Goal: Information Seeking & Learning: Find specific page/section

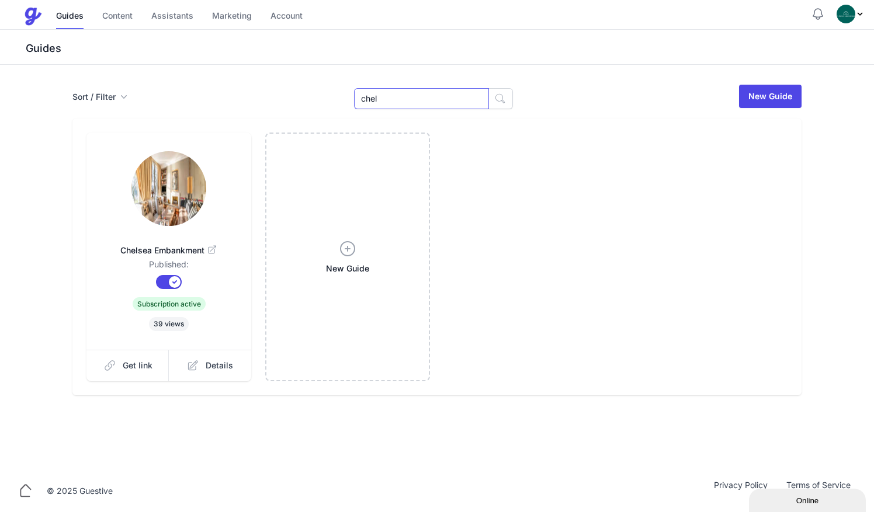
drag, startPoint x: 0, startPoint y: 0, endPoint x: 301, endPoint y: 83, distance: 312.5
click at [301, 84] on div "Sort / Filter Sort Name Created Unsorted All Published Unpublished Archived che…" at bounding box center [436, 97] width 729 height 26
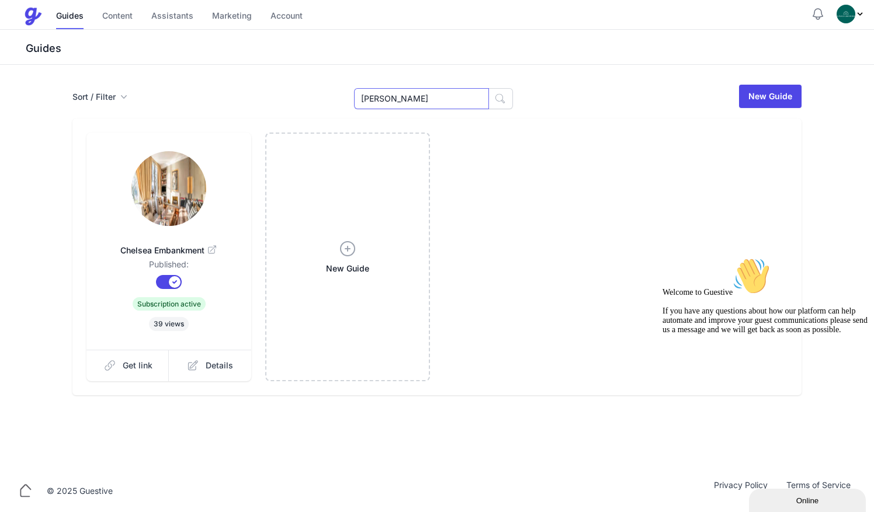
type input "[PERSON_NAME]"
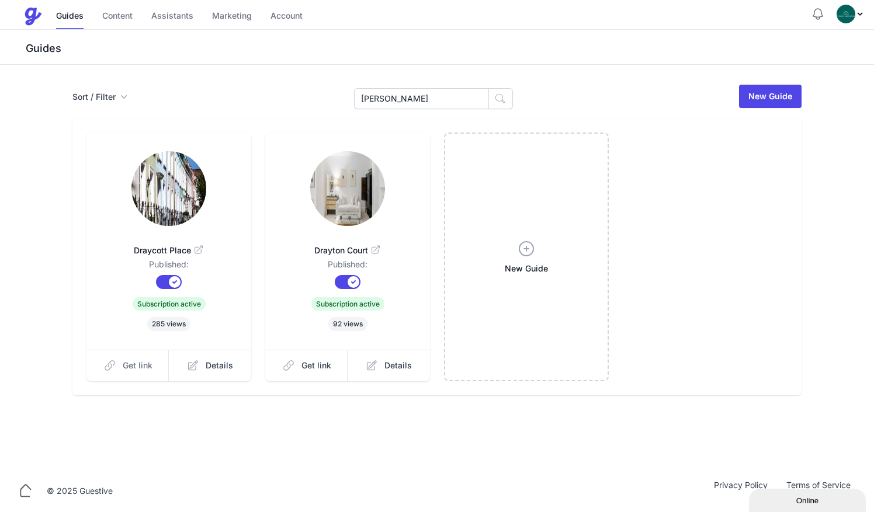
click at [137, 364] on span "Get link" at bounding box center [138, 366] width 30 height 12
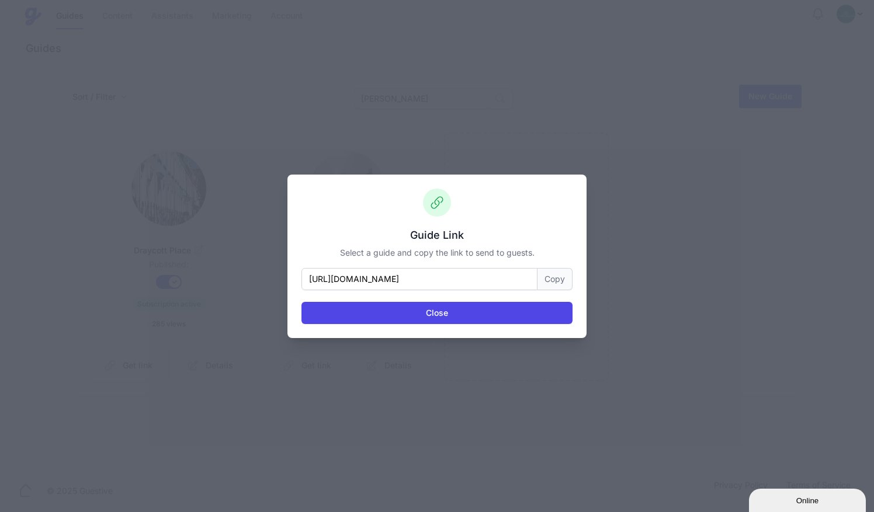
click at [550, 276] on button "Copy" at bounding box center [554, 279] width 35 height 22
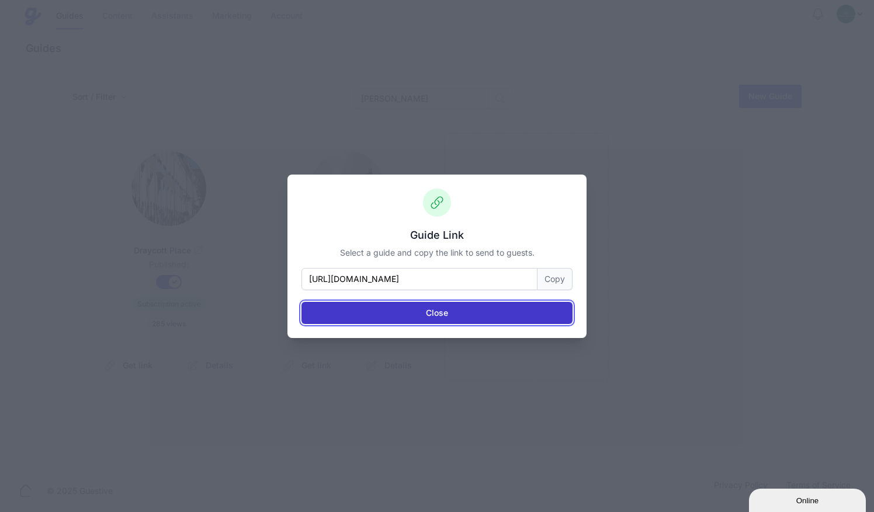
click at [463, 319] on button "Close" at bounding box center [436, 313] width 271 height 22
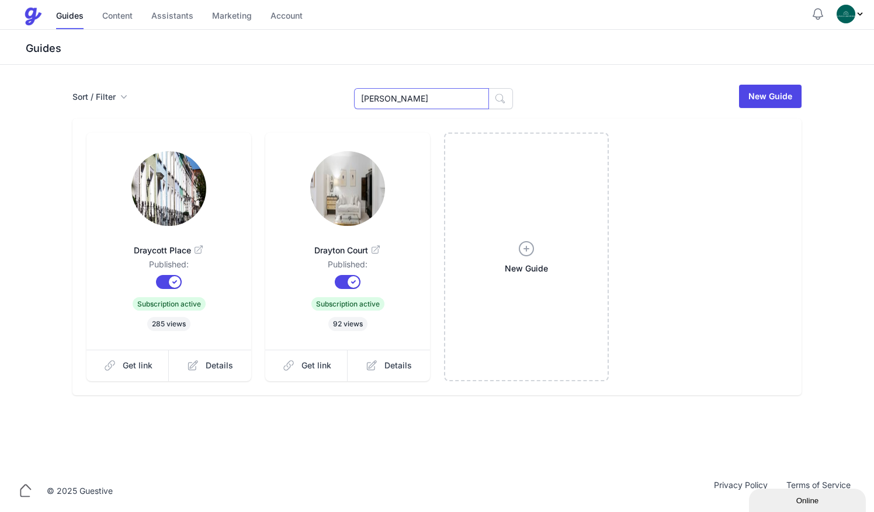
drag, startPoint x: 395, startPoint y: 103, endPoint x: 290, endPoint y: 111, distance: 104.8
click at [290, 111] on div "Sort / Filter Sort Name Created Unsorted All Published Unpublished Archived dra…" at bounding box center [437, 240] width 748 height 312
type input "s"
type input "[PERSON_NAME]"
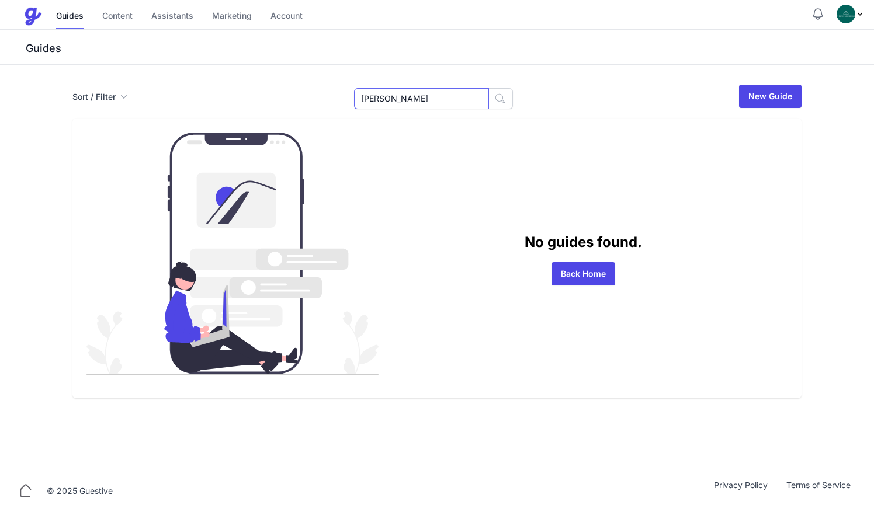
drag, startPoint x: 394, startPoint y: 103, endPoint x: 137, endPoint y: 4, distance: 276.0
click at [137, 4] on div "Menu Guides Content Assistants Marketing Account Guides Content Assistants Mark…" at bounding box center [437, 235] width 874 height 470
type input "19"
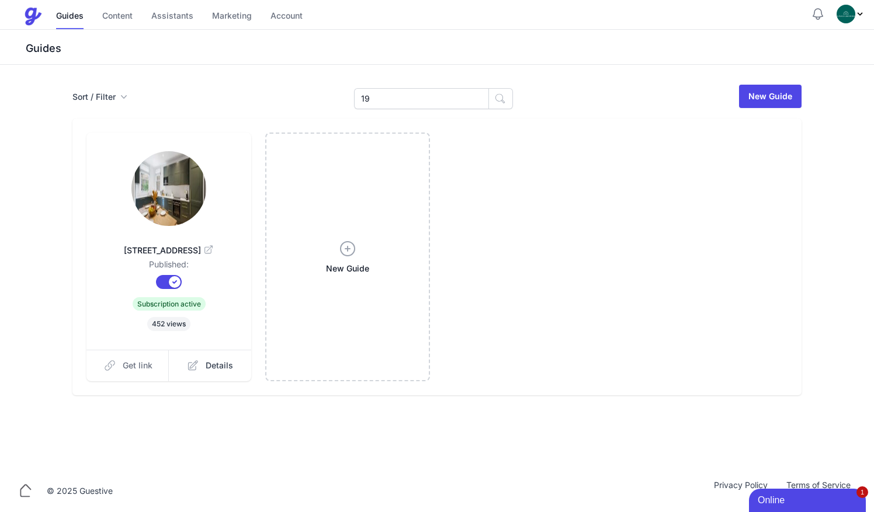
click at [109, 370] on icon at bounding box center [110, 366] width 12 height 12
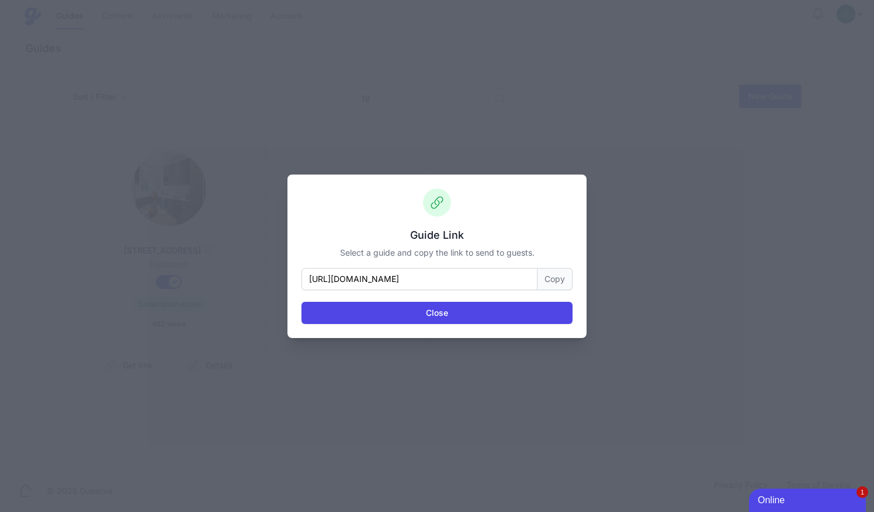
click at [556, 280] on button "Copy" at bounding box center [554, 279] width 35 height 22
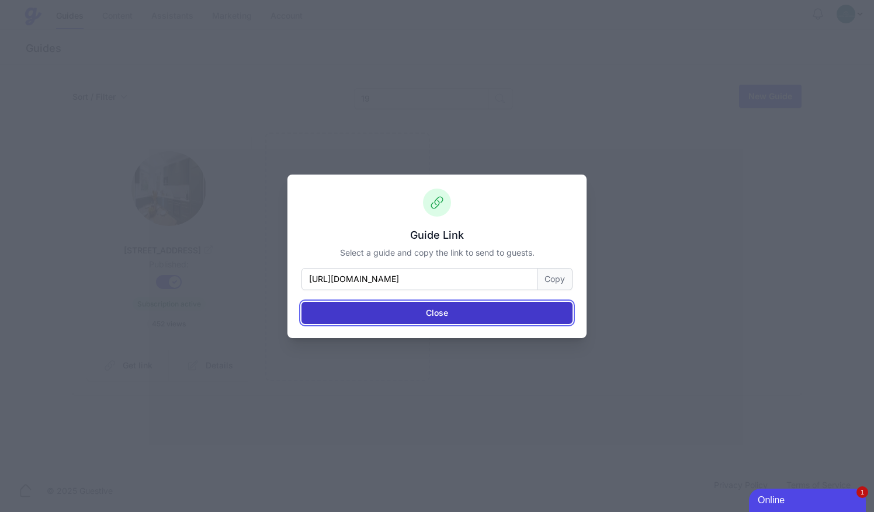
click at [458, 317] on button "Close" at bounding box center [436, 313] width 271 height 22
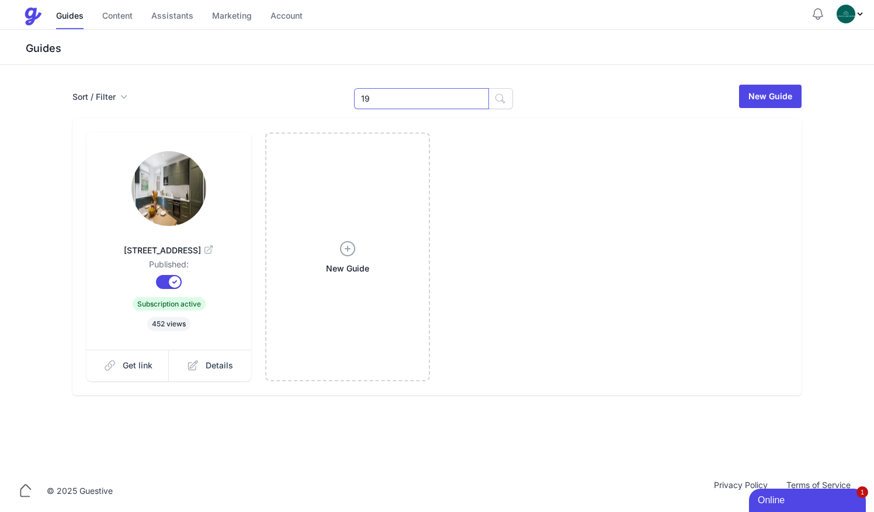
drag, startPoint x: 384, startPoint y: 105, endPoint x: 288, endPoint y: 82, distance: 98.4
click at [288, 82] on div "Sort / Filter Sort Name Created Unsorted All Published Unpublished Archived 19 …" at bounding box center [437, 267] width 874 height 405
type input "flat"
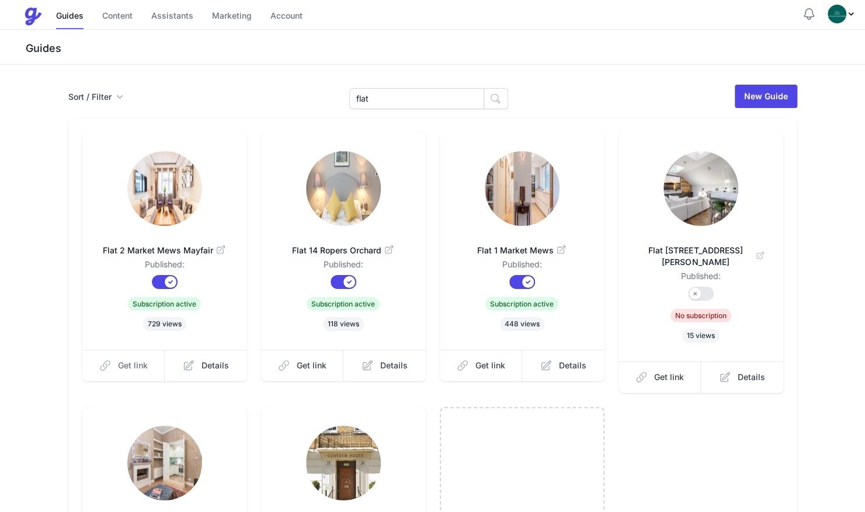
click at [131, 374] on link "Get link" at bounding box center [123, 366] width 83 height 32
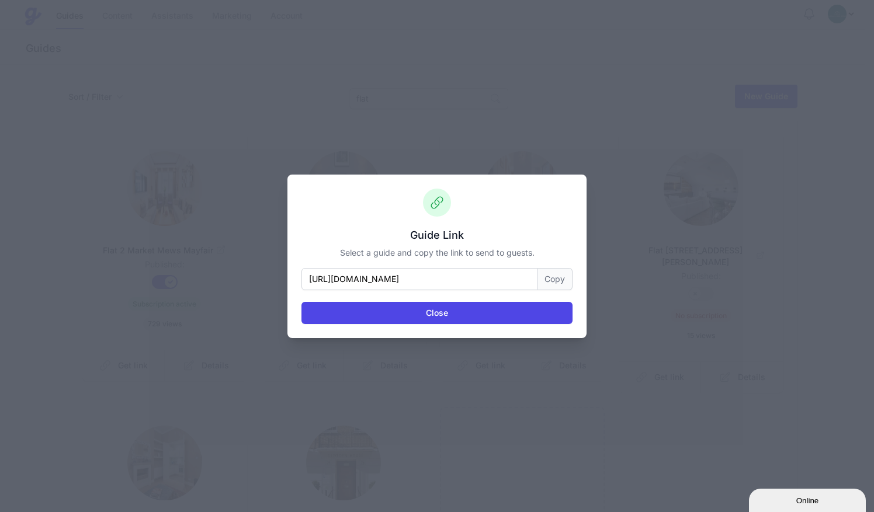
click at [554, 281] on button "Copy" at bounding box center [554, 279] width 35 height 22
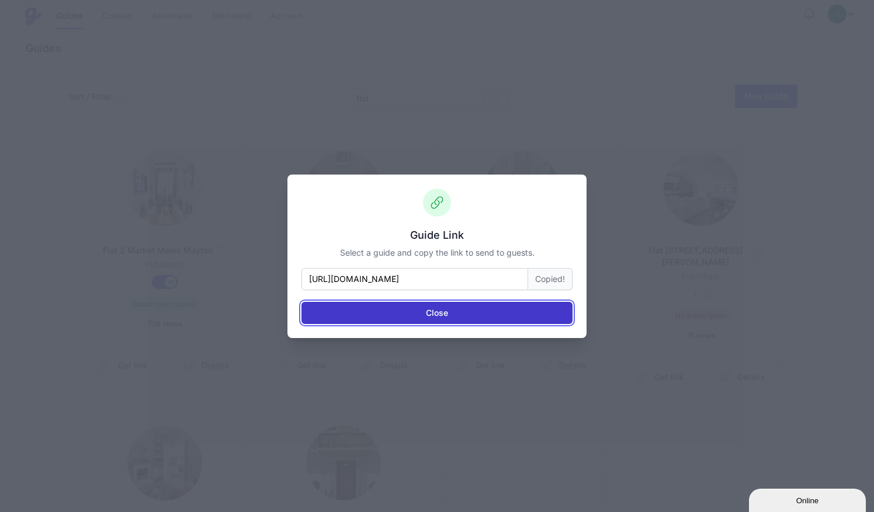
click at [474, 315] on button "Close" at bounding box center [436, 313] width 271 height 22
